Goal: Transaction & Acquisition: Purchase product/service

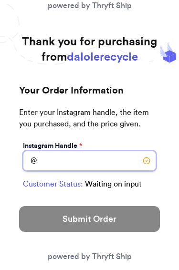
click at [125, 161] on input "Instagram Handle *" at bounding box center [89, 161] width 133 height 20
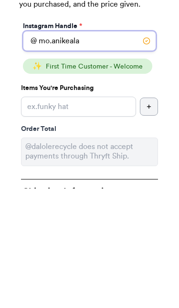
type input "mo.anikeala"
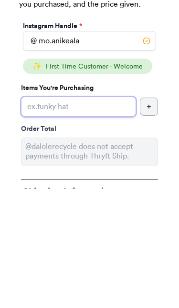
click at [92, 216] on input "Instagram Handle *" at bounding box center [78, 226] width 115 height 20
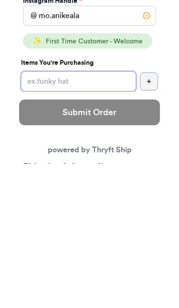
scroll to position [144, 0]
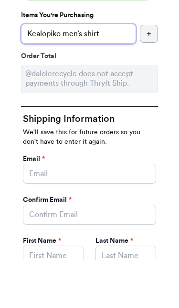
type input "Kealopiko men’s shirt"
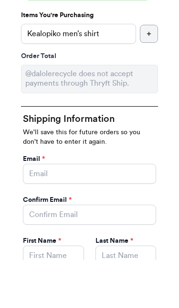
click at [149, 79] on icon "button" at bounding box center [149, 82] width 6 height 6
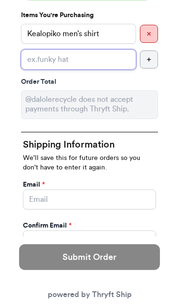
click at [117, 58] on input "Instagram Handle *" at bounding box center [78, 60] width 115 height 20
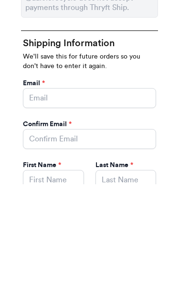
type input "Alohiwai pants"
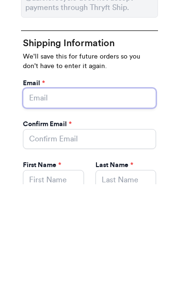
click at [128, 212] on input "Instagram Handle *" at bounding box center [89, 222] width 133 height 20
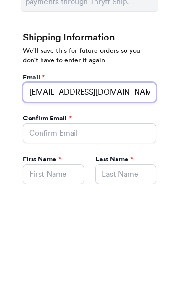
type input "[EMAIL_ADDRESS][DOMAIN_NAME]"
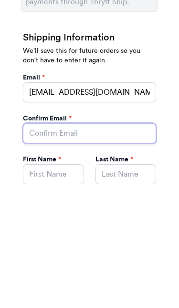
click at [40, 247] on input "Instagram Handle *" at bounding box center [89, 257] width 133 height 20
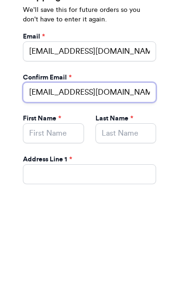
type input "[EMAIL_ADDRESS][DOMAIN_NAME]"
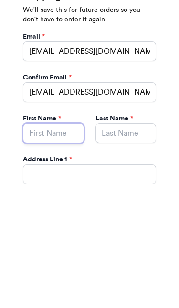
click at [70, 247] on input "Instagram Handle *" at bounding box center [53, 257] width 61 height 20
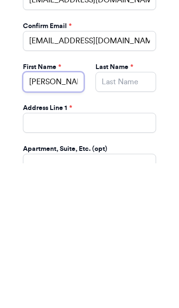
type input "[PERSON_NAME]"
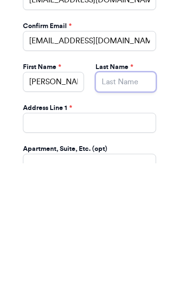
click at [133, 217] on input "Instagram Handle *" at bounding box center [125, 227] width 61 height 20
type input "[PERSON_NAME]"
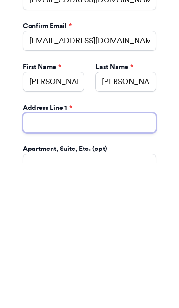
click at [88, 258] on input "Instagram Handle *" at bounding box center [89, 268] width 133 height 20
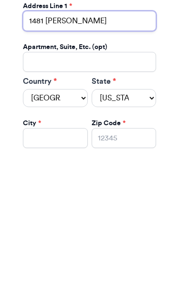
scroll to position [350, 0]
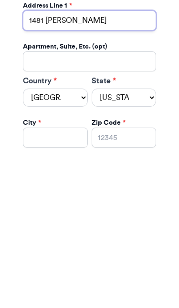
type input "1481 Auwae Rd"
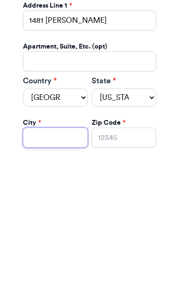
click at [69, 269] on input "Instagram Handle *" at bounding box center [55, 282] width 65 height 20
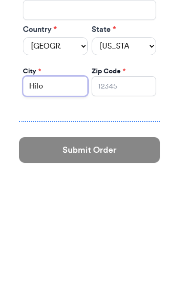
type input "Hilo"
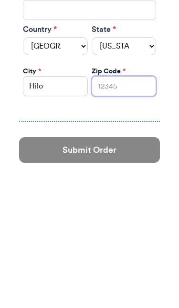
click at [129, 221] on input "Zip Code *" at bounding box center [123, 231] width 65 height 20
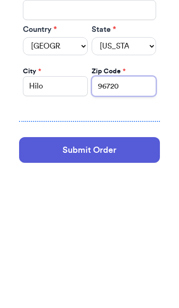
type input "96720"
click at [136, 182] on select "Alabama Alaska Arizona Arkansas California Colorado Connecticut Delaware Distri…" at bounding box center [123, 191] width 65 height 18
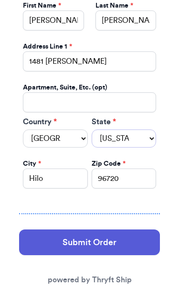
select select "HI"
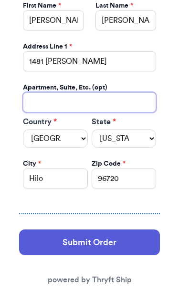
click at [129, 101] on input "Instagram Handle *" at bounding box center [89, 102] width 133 height 20
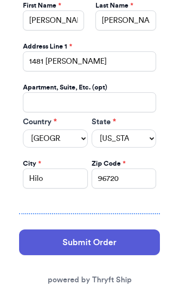
click at [138, 235] on button "Submit Order" at bounding box center [89, 243] width 141 height 26
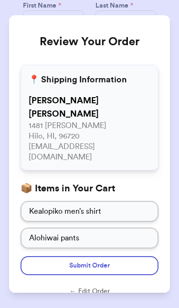
click at [73, 269] on button "← Edit Order" at bounding box center [89, 292] width 138 height 10
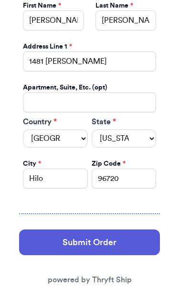
click at [114, 236] on button "Submit Order" at bounding box center [89, 243] width 141 height 26
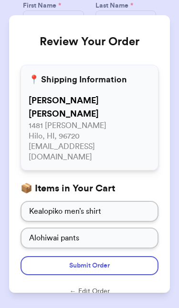
click at [123, 256] on button "Submit Order" at bounding box center [89, 265] width 138 height 19
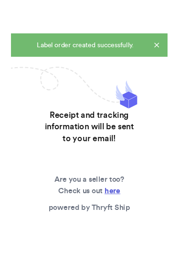
scroll to position [0, 0]
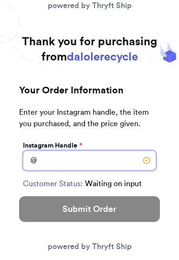
click at [112, 164] on input "Instagram Handle *" at bounding box center [89, 161] width 133 height 20
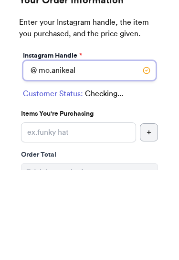
type input "mo.anikeala"
select select "HI"
type input "Hilo"
type input "96720"
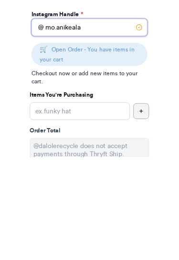
scroll to position [36, 0]
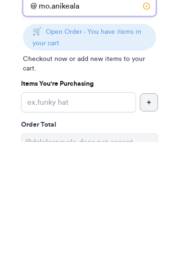
type input "mo.anikeala"
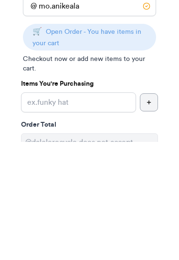
click at [127, 147] on span "Open Order - You have items in your cart" at bounding box center [86, 156] width 109 height 18
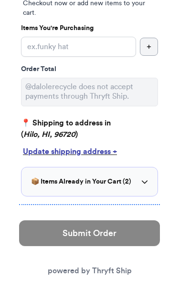
scroll to position [210, 0]
click at [126, 180] on h3 "📦 Items Already in Your Cart ( 2 )" at bounding box center [81, 182] width 100 height 10
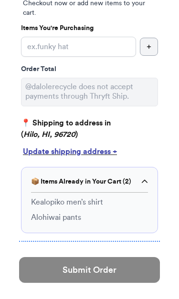
click at [91, 205] on p "Kealopiko men’s shirt" at bounding box center [67, 201] width 72 height 11
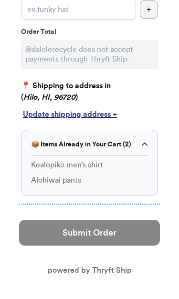
scroll to position [251, 0]
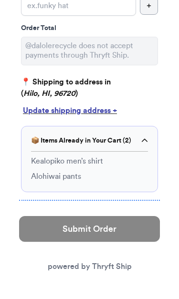
click at [106, 111] on div "Update shipping address +" at bounding box center [89, 110] width 133 height 11
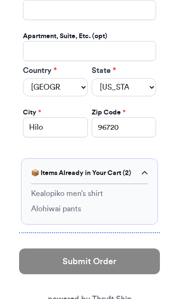
scroll to position [587, 0]
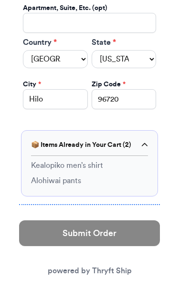
click at [80, 169] on div "Kealopiko men’s shirt Alohiwai pants" at bounding box center [89, 170] width 117 height 31
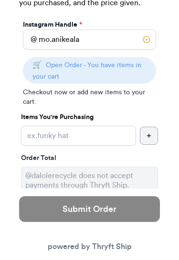
scroll to position [121, 0]
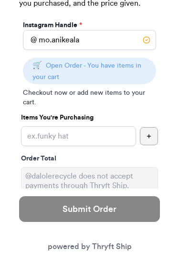
click at [116, 72] on p "🛒 Open Order - You have items in your cart" at bounding box center [89, 71] width 114 height 23
click at [121, 67] on span "Open Order - You have items in your cart" at bounding box center [86, 71] width 109 height 18
click at [128, 66] on span "Open Order - You have items in your cart" at bounding box center [86, 71] width 109 height 18
click at [127, 66] on span "Open Order - You have items in your cart" at bounding box center [86, 71] width 109 height 18
click at [139, 67] on span "Open Order - You have items in your cart" at bounding box center [86, 71] width 109 height 18
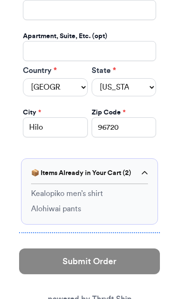
scroll to position [587, 0]
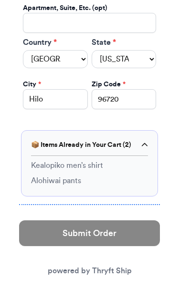
click at [71, 175] on p "Alohiwai pants" at bounding box center [56, 180] width 50 height 11
click at [145, 141] on icon at bounding box center [144, 144] width 7 height 7
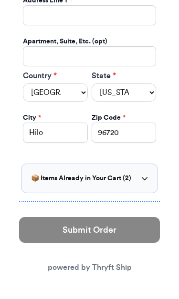
scroll to position [551, 0]
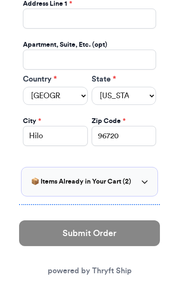
click at [147, 179] on icon at bounding box center [144, 181] width 7 height 7
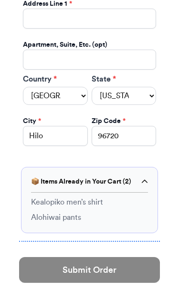
click at [97, 177] on h3 "📦 Items Already in Your Cart ( 2 )" at bounding box center [81, 182] width 100 height 10
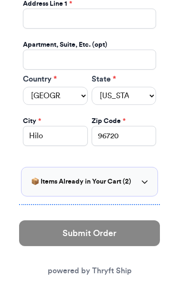
click at [85, 204] on div at bounding box center [89, 204] width 141 height 1
click at [101, 177] on h3 "📦 Items Already in Your Cart ( 2 )" at bounding box center [81, 182] width 100 height 10
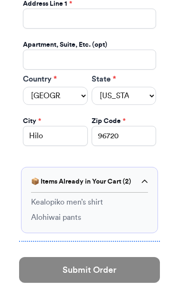
click at [83, 197] on p "Kealopiko men’s shirt" at bounding box center [67, 201] width 72 height 11
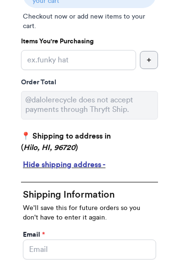
scroll to position [197, 0]
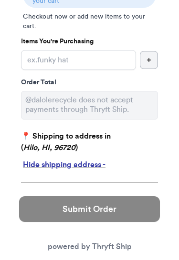
click at [95, 136] on p "📍 Shipping to address in ( [GEOGRAPHIC_DATA] )" at bounding box center [89, 142] width 137 height 23
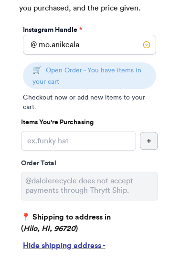
scroll to position [116, 0]
click at [119, 72] on span "Open Order - You have items in your cart" at bounding box center [86, 76] width 109 height 18
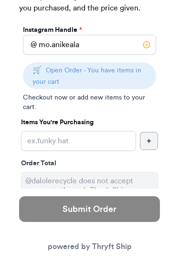
click at [118, 72] on span "Open Order - You have items in your cart" at bounding box center [86, 76] width 109 height 18
click at [132, 67] on span "Open Order - You have items in your cart" at bounding box center [86, 76] width 109 height 18
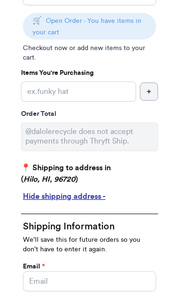
scroll to position [166, 0]
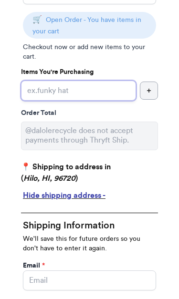
click at [118, 91] on input "Instagram Handle *" at bounding box center [78, 90] width 115 height 20
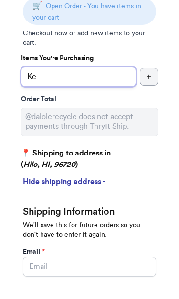
type input "K"
type input "#94 kealopiko men’s shirt"
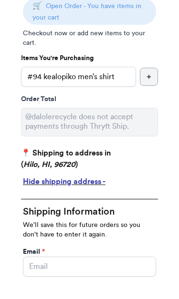
click at [148, 88] on icon "button" at bounding box center [149, 91] width 6 height 6
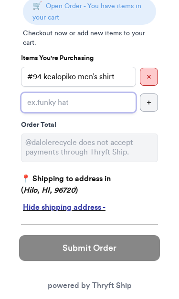
click at [118, 101] on input "Instagram Handle *" at bounding box center [78, 102] width 115 height 20
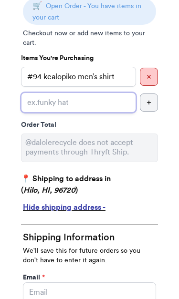
scroll to position [180, 0]
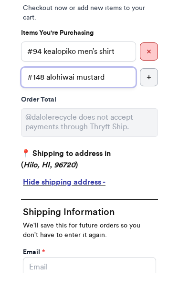
type input "#148 alohiwai mustard"
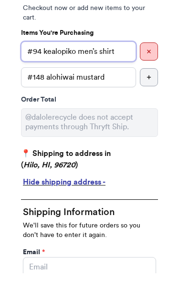
click at [126, 67] on input "#94 kealopiko men’s shirt" at bounding box center [78, 77] width 115 height 20
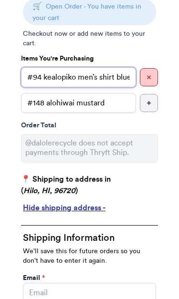
type input "#94 kealopiko men’s shirt blue"
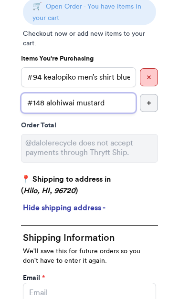
click at [117, 101] on input "#148 alohiwai mustard" at bounding box center [78, 103] width 115 height 20
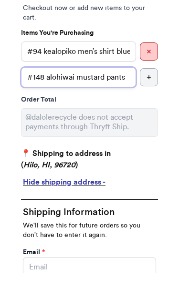
type input "#148 alohiwai mustard pants"
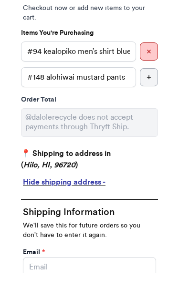
click at [147, 100] on icon "button" at bounding box center [149, 103] width 6 height 6
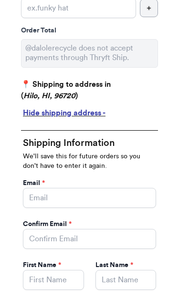
scroll to position [301, 0]
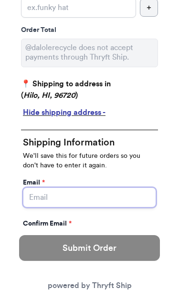
click at [139, 194] on input "Instagram Handle *" at bounding box center [89, 197] width 133 height 20
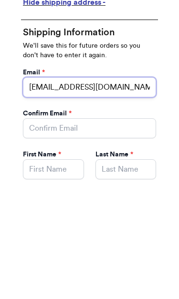
type input "[EMAIL_ADDRESS][DOMAIN_NAME]"
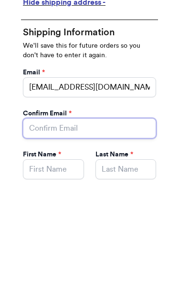
click at [132, 228] on input "Instagram Handle *" at bounding box center [89, 238] width 133 height 20
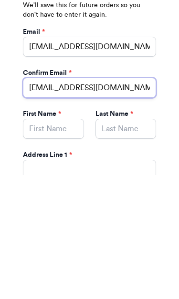
type input "[EMAIL_ADDRESS][DOMAIN_NAME]"
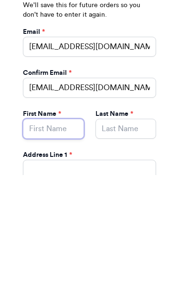
click at [70, 242] on input "Instagram Handle *" at bounding box center [53, 252] width 61 height 20
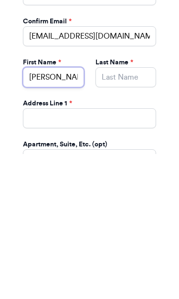
type input "[PERSON_NAME]"
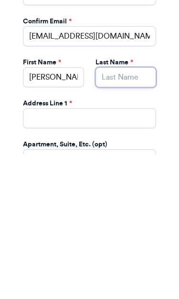
click at [135, 212] on input "Instagram Handle *" at bounding box center [125, 222] width 61 height 20
type input "[PERSON_NAME]"
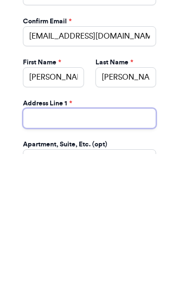
click at [120, 253] on input "Instagram Handle *" at bounding box center [89, 263] width 133 height 20
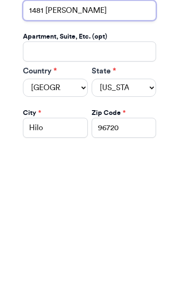
scroll to position [465, 0]
type input "1481 [PERSON_NAME]"
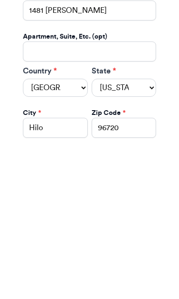
scroll to position [611, 0]
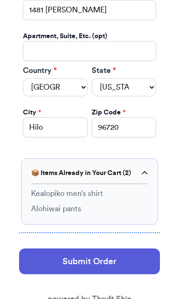
click at [84, 193] on p "Kealopiko men’s shirt" at bounding box center [67, 193] width 72 height 11
click at [120, 191] on div "Kealopiko men’s shirt" at bounding box center [89, 193] width 117 height 11
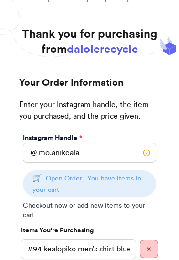
scroll to position [0, 0]
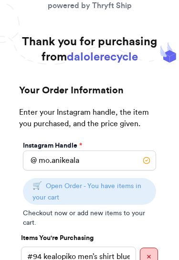
click at [122, 187] on span "Open Order - You have items in your cart" at bounding box center [86, 192] width 109 height 18
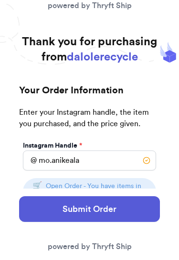
click at [116, 208] on button "Submit Order" at bounding box center [89, 209] width 141 height 26
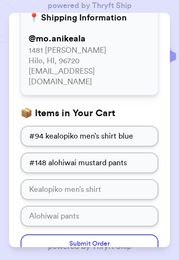
scroll to position [62, 0]
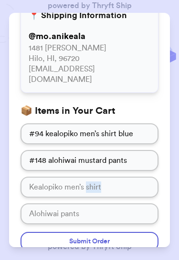
click at [167, 178] on div "Review Your Order 📍 Shipping Information @ mo.anikeala [STREET_ADDRESS][PERSON_…" at bounding box center [89, 68] width 161 height 234
click at [136, 232] on button "Submit Order" at bounding box center [89, 241] width 138 height 19
